Goal: Find specific page/section: Find specific page/section

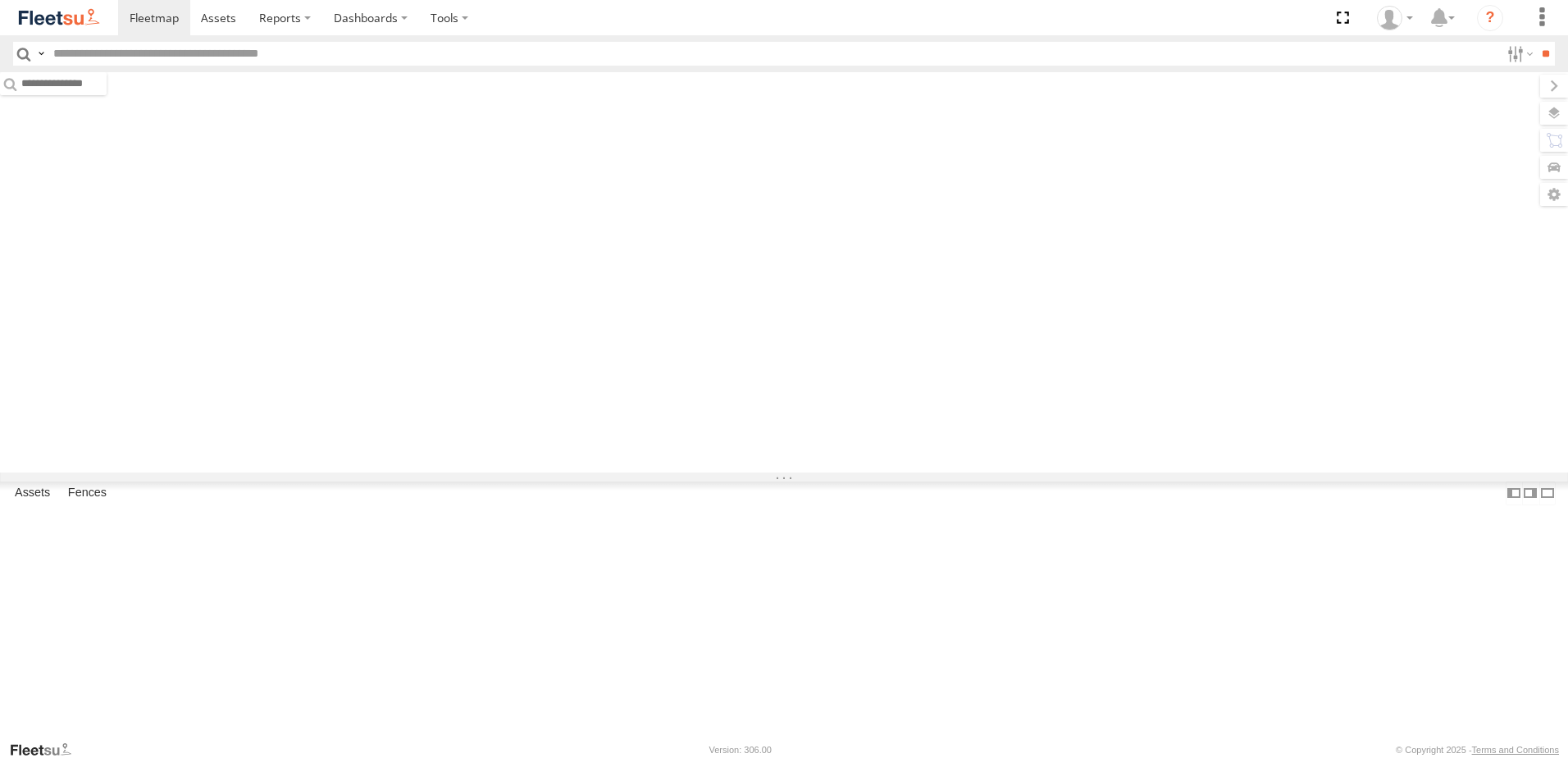
click at [182, 56] on input "text" at bounding box center [773, 54] width 1454 height 24
paste input "********"
type input "********"
click at [1536, 55] on input "**" at bounding box center [1546, 54] width 19 height 24
